Goal: Task Accomplishment & Management: Complete application form

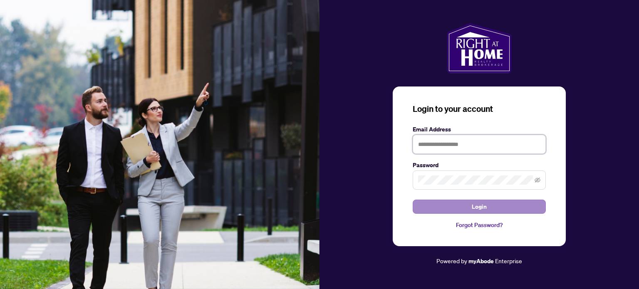
type input "**********"
click at [434, 208] on button "Login" at bounding box center [478, 207] width 133 height 14
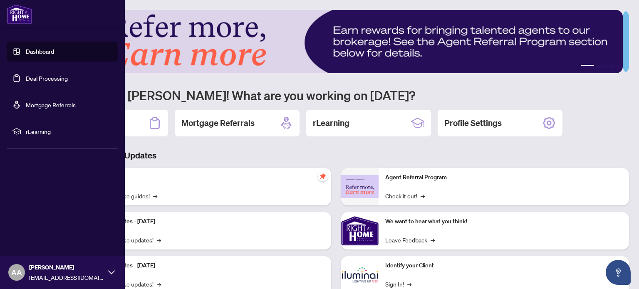
click at [54, 52] on link "Dashboard" at bounding box center [40, 51] width 28 height 7
click at [60, 74] on link "Deal Processing" at bounding box center [47, 77] width 42 height 7
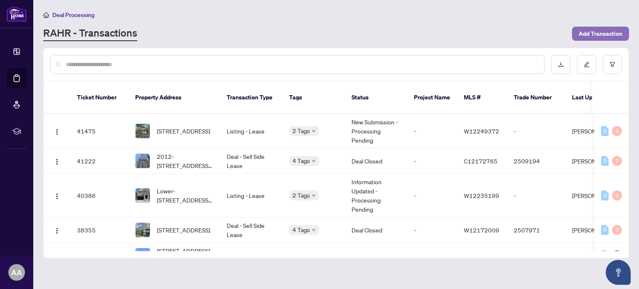
click at [615, 36] on span "Add Transaction" at bounding box center [600, 33] width 44 height 13
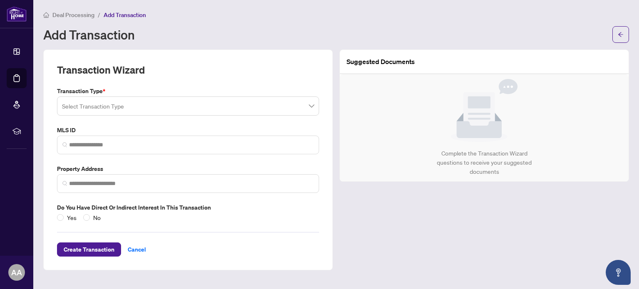
click at [186, 111] on input "search" at bounding box center [184, 107] width 244 height 18
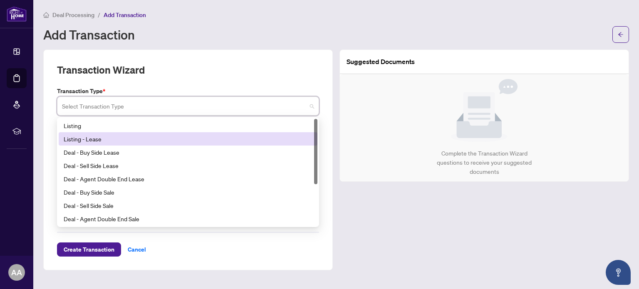
click at [175, 136] on div "Listing - Lease" at bounding box center [188, 138] width 249 height 9
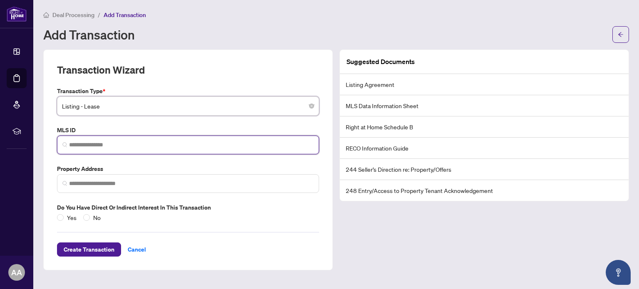
click at [156, 146] on input "search" at bounding box center [191, 145] width 244 height 9
click at [232, 149] on span at bounding box center [188, 145] width 262 height 19
paste input "*********"
type input "*********"
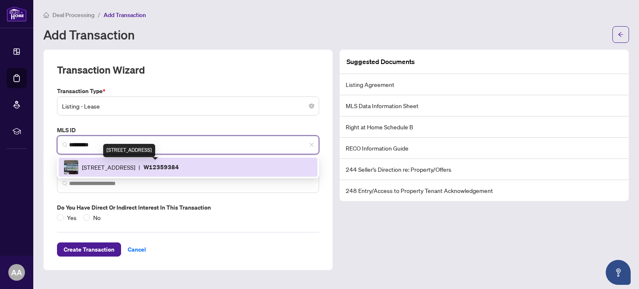
click at [135, 169] on span "[STREET_ADDRESS]" at bounding box center [108, 167] width 53 height 9
type input "**********"
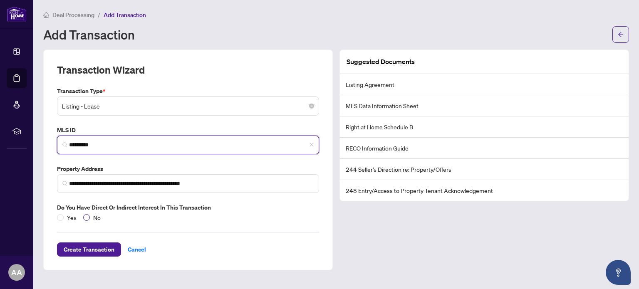
type input "*********"
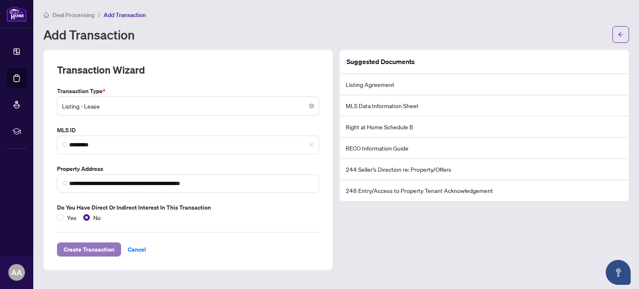
click at [92, 249] on span "Create Transaction" at bounding box center [89, 249] width 51 height 13
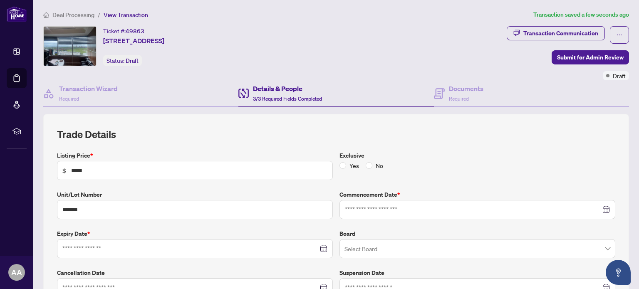
type input "**********"
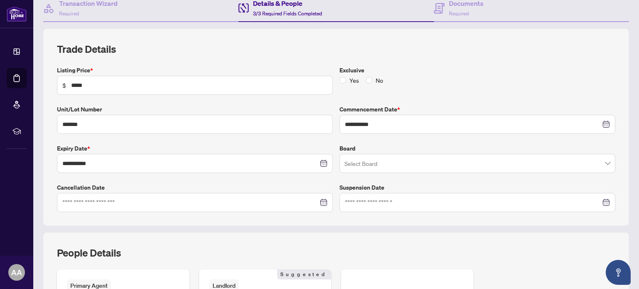
scroll to position [86, 0]
click at [526, 159] on input "search" at bounding box center [473, 163] width 258 height 18
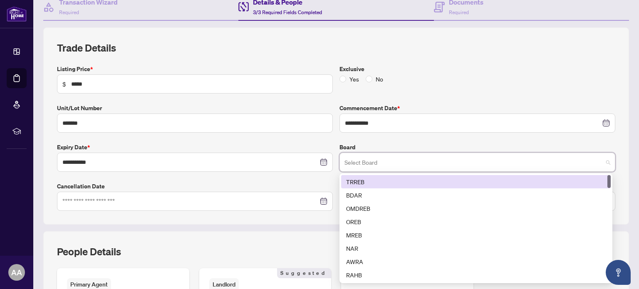
click at [493, 182] on div "TRREB" at bounding box center [475, 181] width 259 height 9
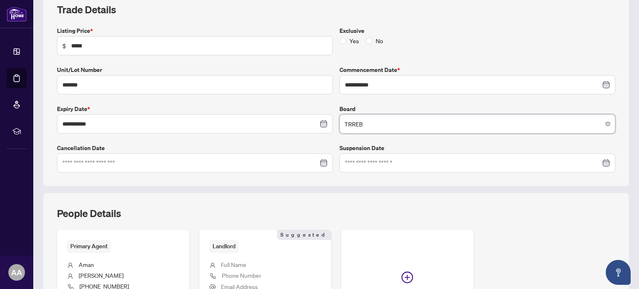
scroll to position [0, 0]
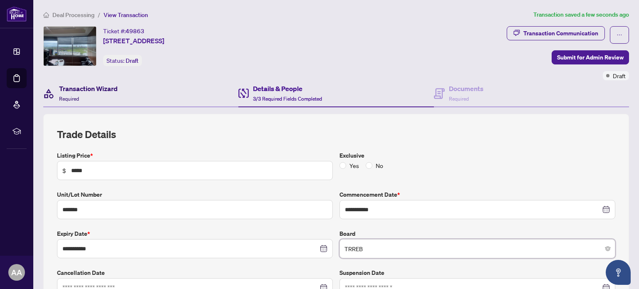
click at [91, 89] on h4 "Transaction Wizard" at bounding box center [88, 89] width 59 height 10
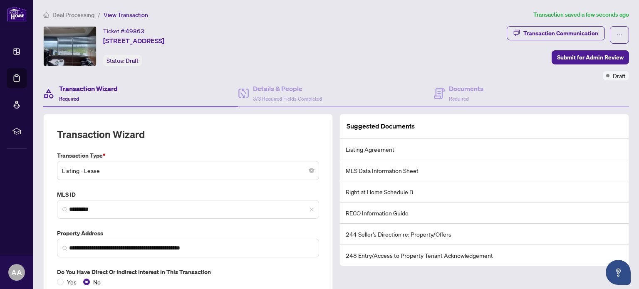
click at [380, 148] on li "Listing Agreement" at bounding box center [484, 149] width 289 height 21
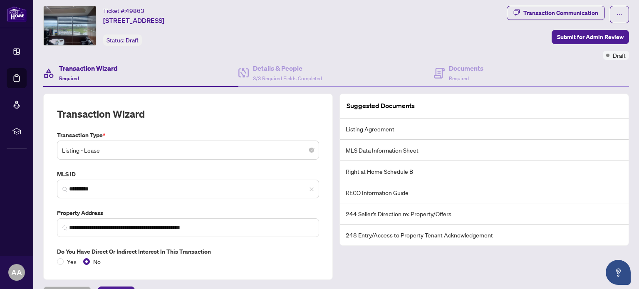
scroll to position [2, 0]
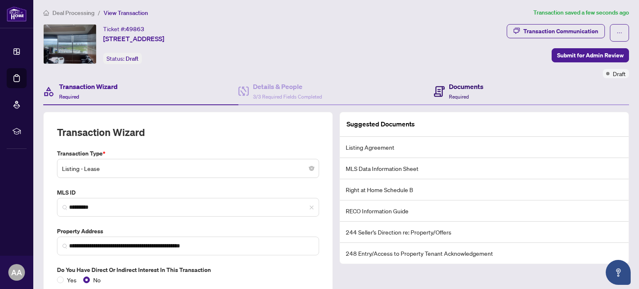
click at [458, 95] on span "Required" at bounding box center [459, 97] width 20 height 6
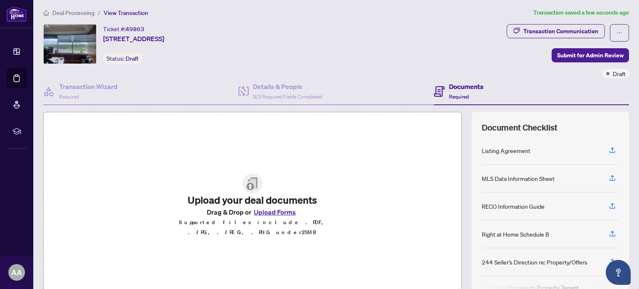
scroll to position [71, 0]
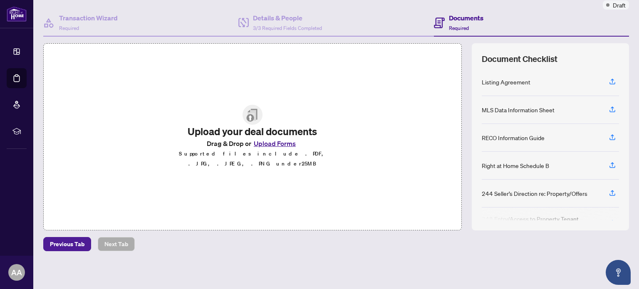
click at [271, 146] on button "Upload Forms" at bounding box center [274, 143] width 47 height 11
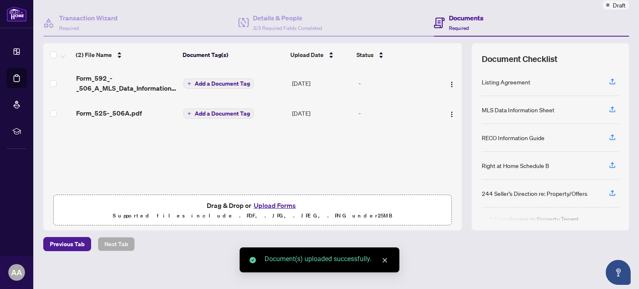
click at [278, 148] on div "(2) File Name Document Tag(s) Upload Date Status Form_592_-_506_A_MLS_Data_Info…" at bounding box center [252, 136] width 418 height 187
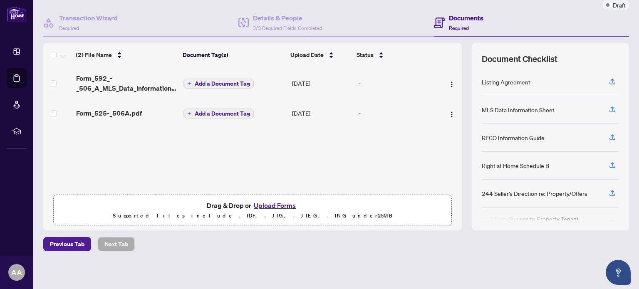
click at [274, 200] on button "Upload Forms" at bounding box center [274, 205] width 47 height 11
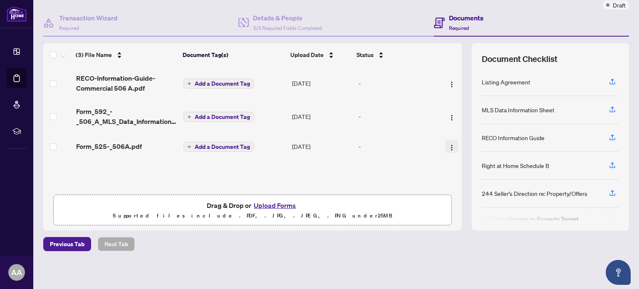
click at [448, 146] on img "button" at bounding box center [451, 147] width 7 height 7
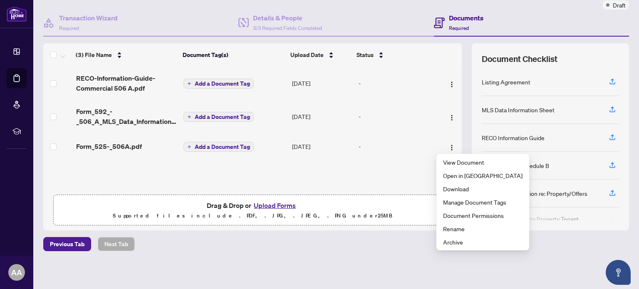
click at [187, 146] on icon "plus" at bounding box center [189, 147] width 4 height 4
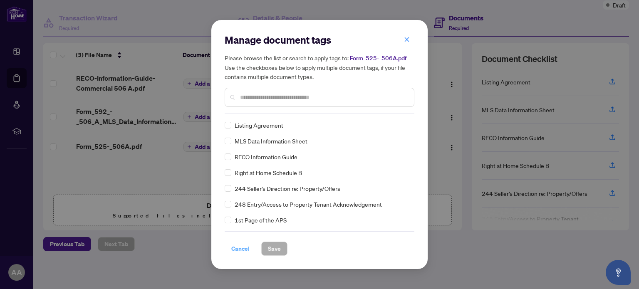
click at [242, 250] on span "Cancel" at bounding box center [240, 248] width 18 height 13
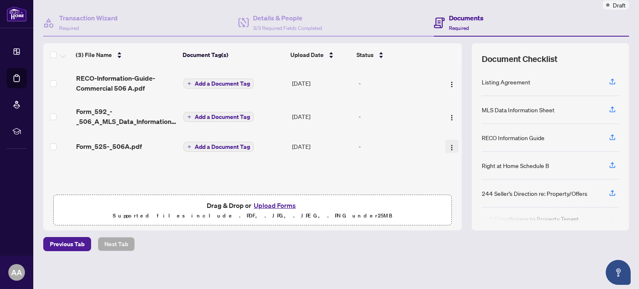
click at [448, 145] on img "button" at bounding box center [451, 147] width 7 height 7
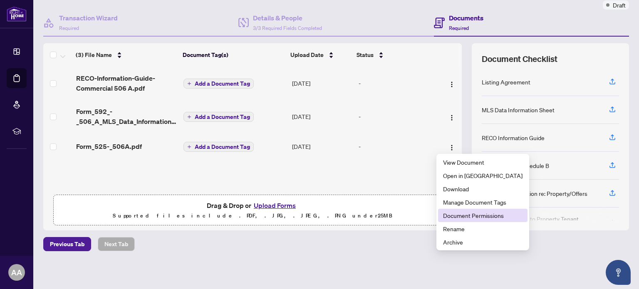
click at [460, 216] on span "Document Permissions" at bounding box center [482, 215] width 79 height 9
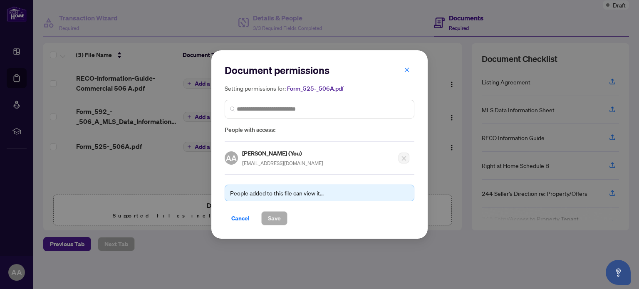
click at [286, 161] on span "[EMAIL_ADDRESS][DOMAIN_NAME]" at bounding box center [282, 163] width 81 height 6
click at [406, 69] on icon "close" at bounding box center [406, 69] width 5 height 5
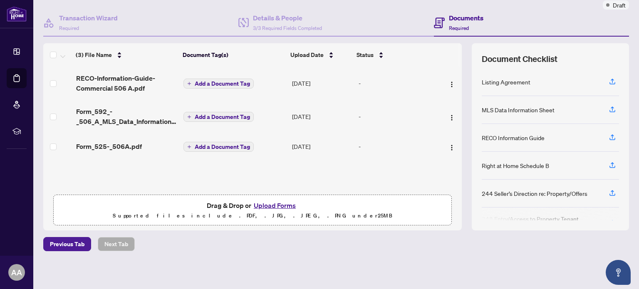
click at [266, 202] on button "Upload Forms" at bounding box center [274, 205] width 47 height 11
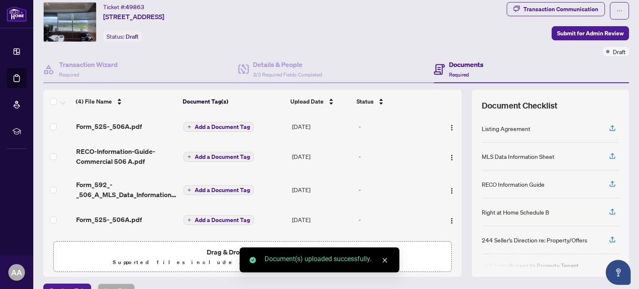
scroll to position [23, 0]
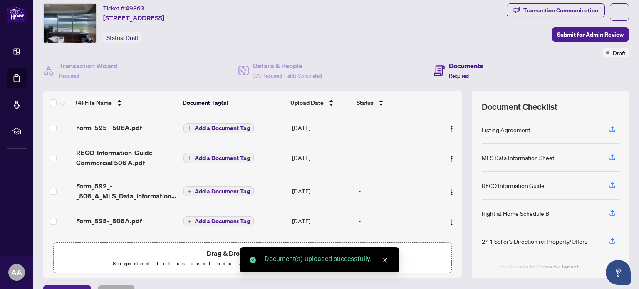
click at [209, 125] on span "Add a Document Tag" at bounding box center [222, 128] width 55 height 6
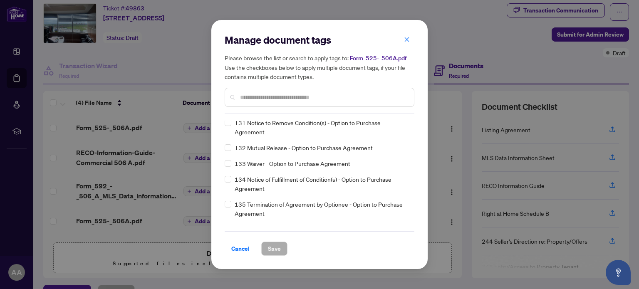
scroll to position [0, 0]
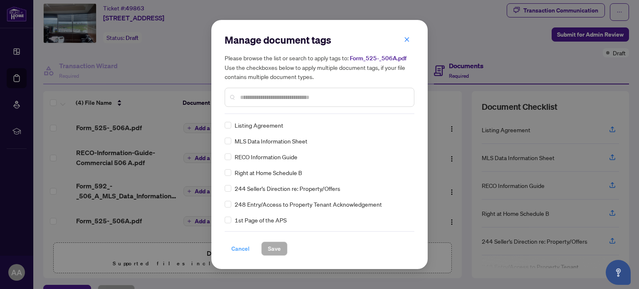
click at [237, 252] on span "Cancel" at bounding box center [240, 248] width 18 height 13
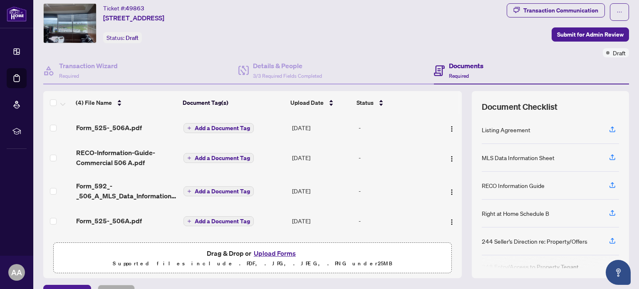
click at [212, 155] on span "Add a Document Tag" at bounding box center [222, 158] width 55 height 6
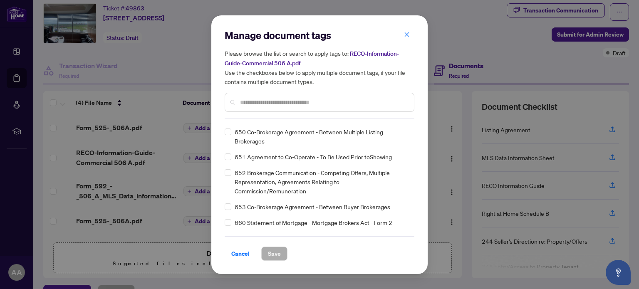
scroll to position [5918, 0]
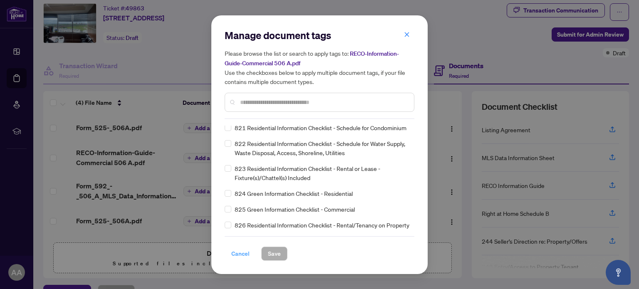
click at [236, 252] on span "Cancel" at bounding box center [240, 253] width 18 height 13
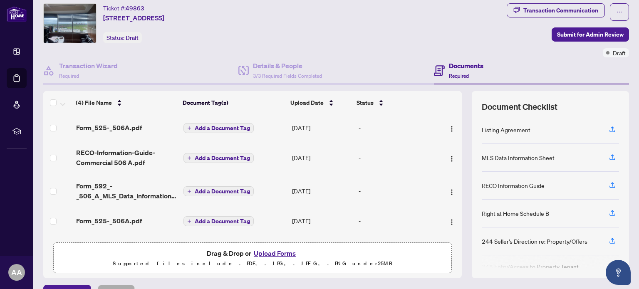
click at [236, 220] on span "Add a Document Tag" at bounding box center [222, 221] width 55 height 6
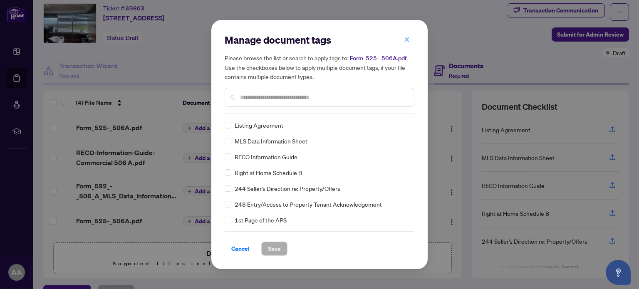
click at [257, 128] on span "Listing Agreement" at bounding box center [258, 125] width 49 height 9
click at [274, 244] on span "Save" at bounding box center [274, 248] width 13 height 13
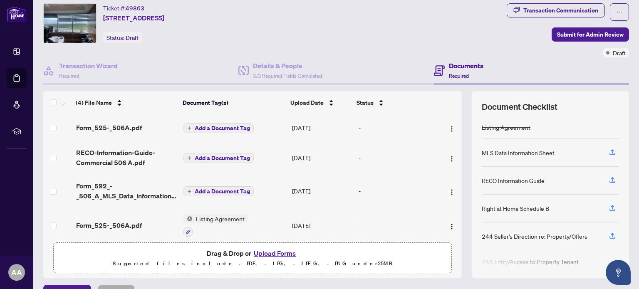
click at [184, 186] on button "Add a Document Tag" at bounding box center [218, 191] width 70 height 10
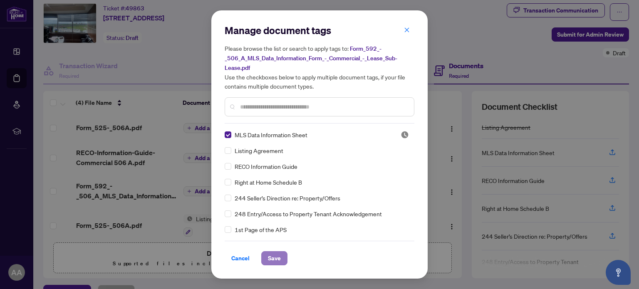
click at [276, 262] on span "Save" at bounding box center [274, 258] width 13 height 13
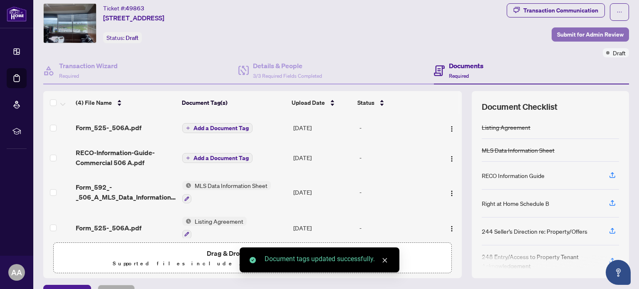
click at [580, 36] on span "Submit for Admin Review" at bounding box center [590, 34] width 67 height 13
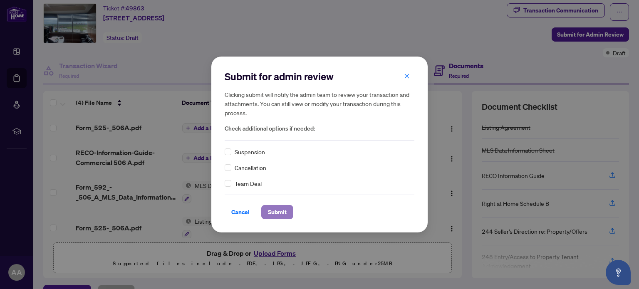
click at [278, 208] on span "Submit" at bounding box center [277, 211] width 19 height 13
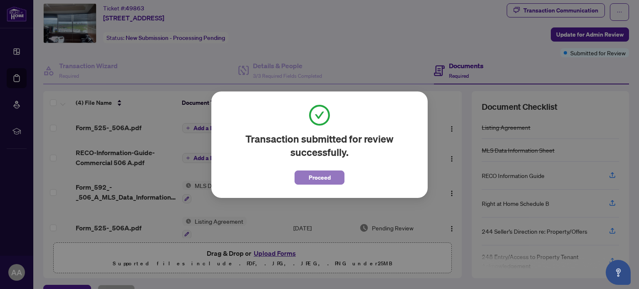
click at [323, 182] on span "Proceed" at bounding box center [319, 177] width 22 height 13
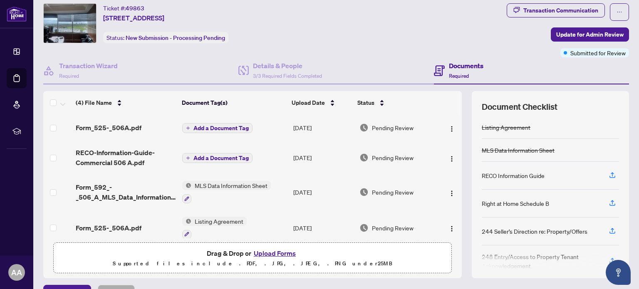
scroll to position [0, 0]
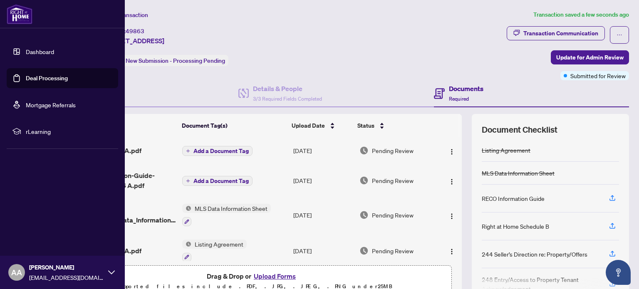
click at [44, 82] on link "Deal Processing" at bounding box center [47, 77] width 42 height 7
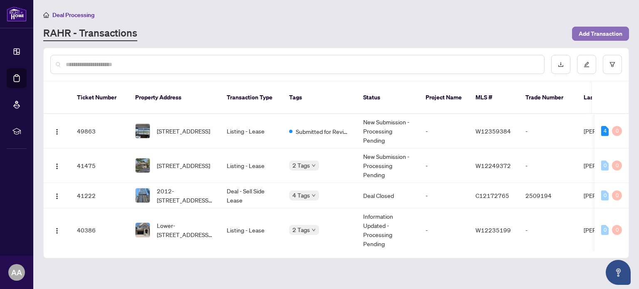
click at [595, 36] on span "Add Transaction" at bounding box center [600, 33] width 44 height 13
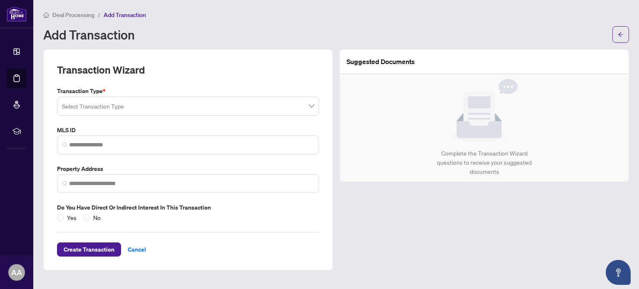
click at [168, 101] on input "search" at bounding box center [184, 107] width 244 height 18
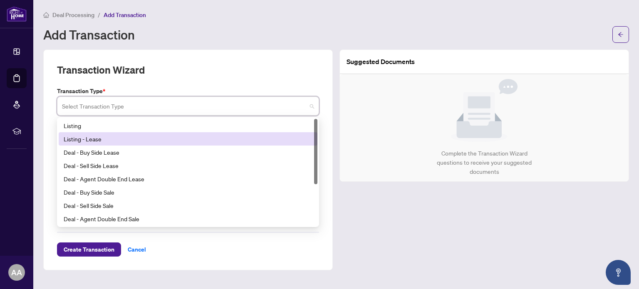
click at [148, 135] on div "Listing - Lease" at bounding box center [188, 138] width 249 height 9
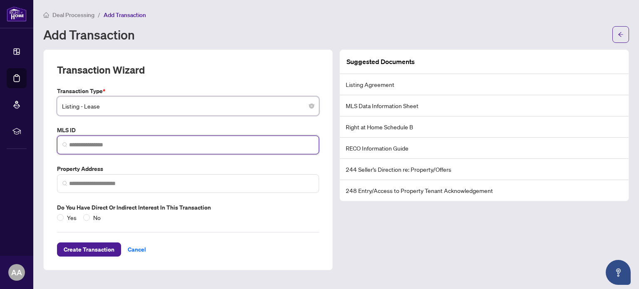
click at [144, 141] on input "search" at bounding box center [191, 145] width 244 height 9
paste input "*********"
type input "*********"
click at [144, 141] on input "*********" at bounding box center [191, 145] width 244 height 9
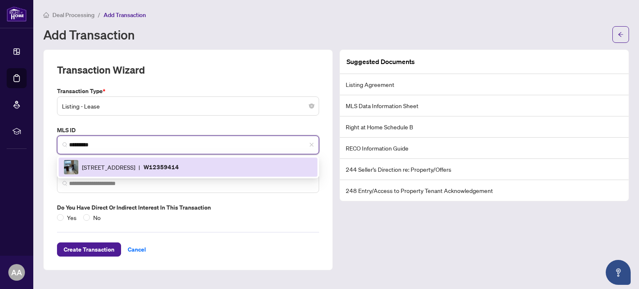
click at [135, 166] on span "[STREET_ADDRESS]" at bounding box center [108, 167] width 53 height 9
type input "**********"
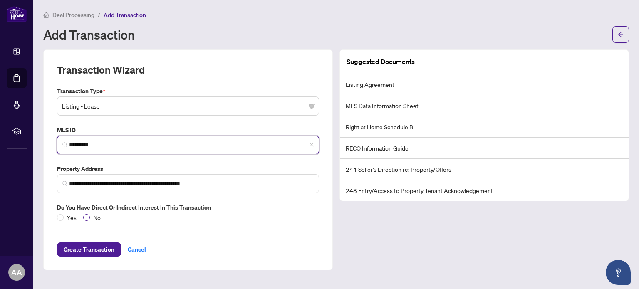
type input "*********"
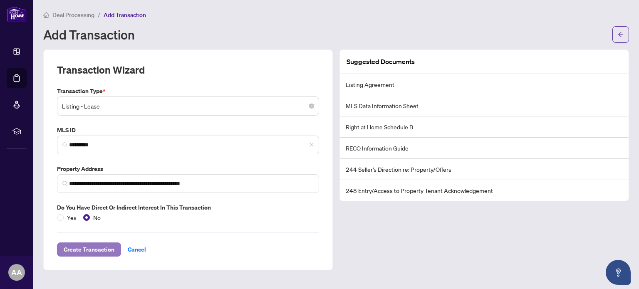
click at [81, 253] on span "Create Transaction" at bounding box center [89, 249] width 51 height 13
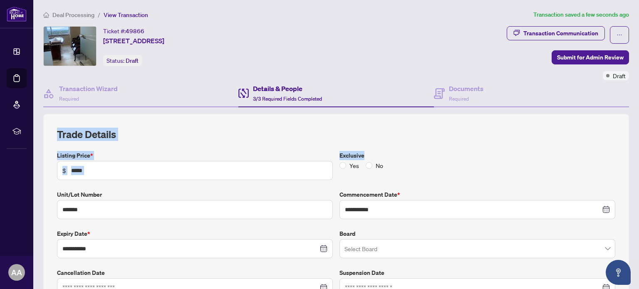
drag, startPoint x: 632, startPoint y: 95, endPoint x: 635, endPoint y: 152, distance: 57.1
click at [635, 152] on main "**********" at bounding box center [335, 144] width 605 height 289
click at [407, 247] on input "search" at bounding box center [473, 250] width 258 height 18
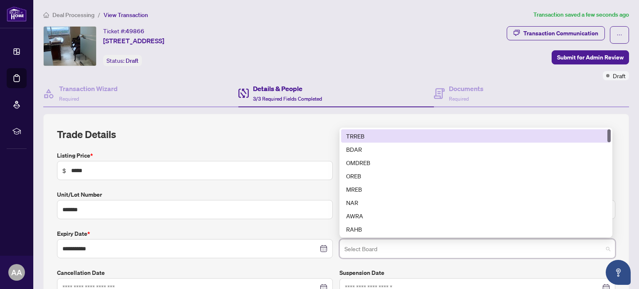
click at [408, 133] on div "TRREB" at bounding box center [475, 135] width 259 height 9
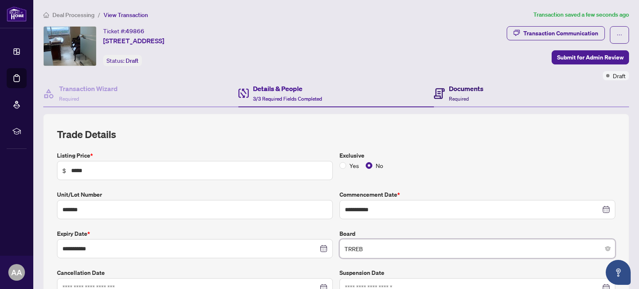
click at [460, 102] on div "Documents Required" at bounding box center [466, 94] width 35 height 20
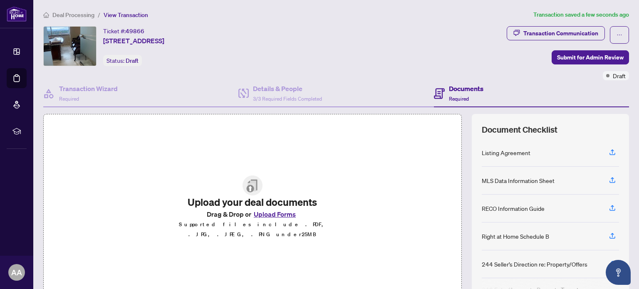
click at [276, 216] on button "Upload Forms" at bounding box center [274, 214] width 47 height 11
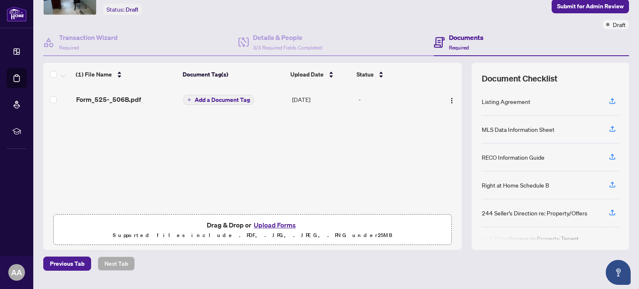
scroll to position [52, 0]
click at [281, 221] on button "Upload Forms" at bounding box center [274, 224] width 47 height 11
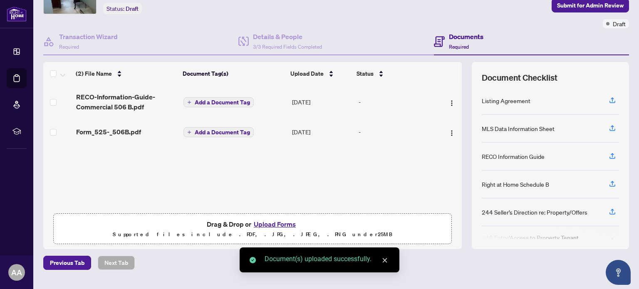
click at [274, 222] on button "Upload Forms" at bounding box center [274, 224] width 47 height 11
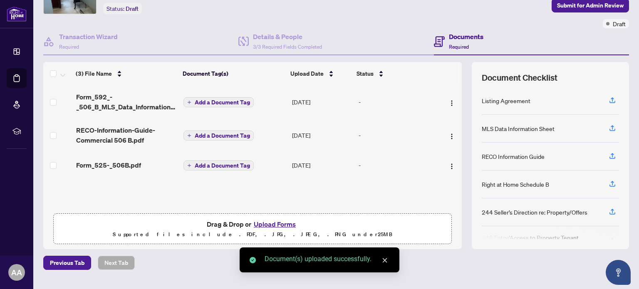
scroll to position [0, 0]
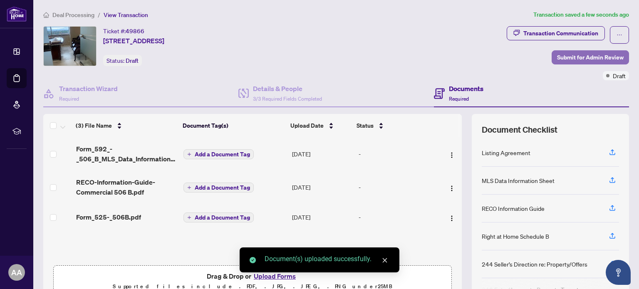
click at [576, 51] on span "Submit for Admin Review" at bounding box center [590, 57] width 67 height 13
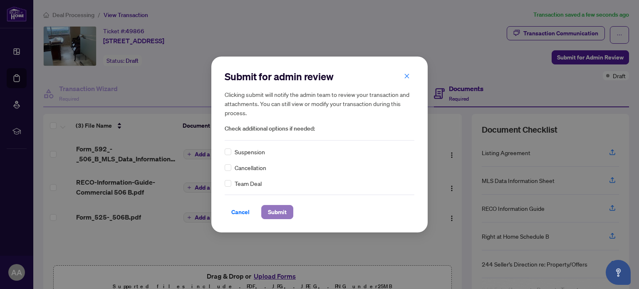
click at [279, 215] on span "Submit" at bounding box center [277, 211] width 19 height 13
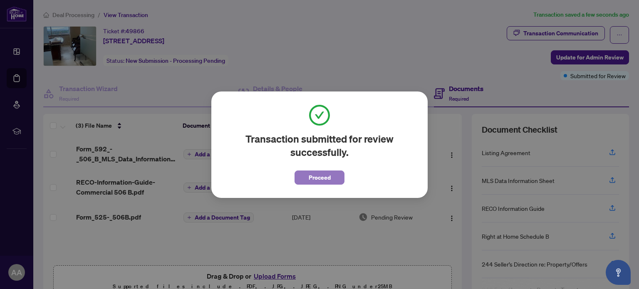
click at [327, 174] on span "Proceed" at bounding box center [319, 177] width 22 height 13
